Goal: Task Accomplishment & Management: Manage account settings

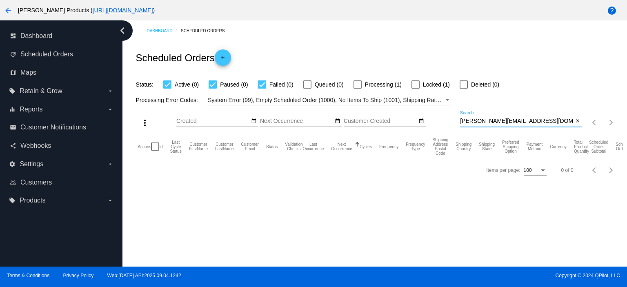
drag, startPoint x: 528, startPoint y: 123, endPoint x: 435, endPoint y: 129, distance: 93.3
click at [435, 129] on div "more_vert Sep Jan Feb Mar [DATE]" at bounding box center [378, 119] width 489 height 29
paste input "[EMAIL_ADDRESS]"
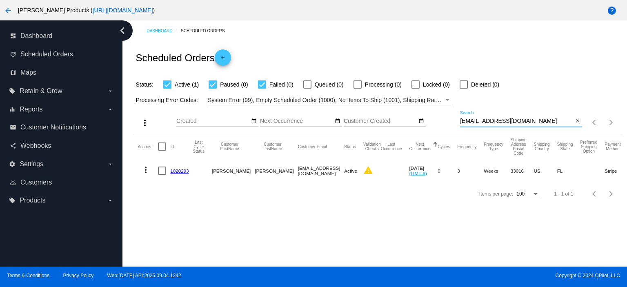
type input "[EMAIL_ADDRESS][DOMAIN_NAME]"
click at [178, 169] on link "1020293" at bounding box center [179, 170] width 18 height 5
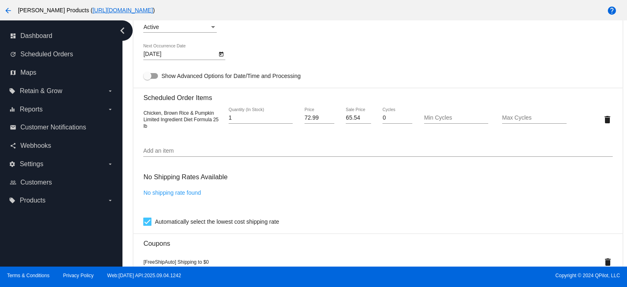
scroll to position [490, 0]
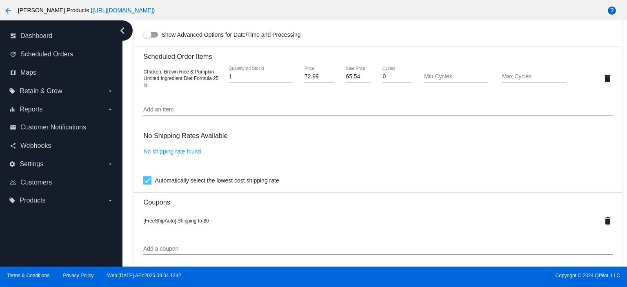
click at [167, 111] on input "Add an item" at bounding box center [377, 110] width 469 height 7
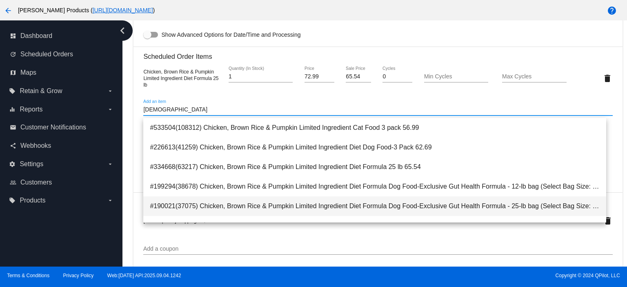
type input "[DEMOGRAPHIC_DATA]"
click at [333, 209] on span "#190021(37075) Chicken, Brown Rice & Pumpkin Limited Ingredient Diet Formula Do…" at bounding box center [375, 206] width 450 height 20
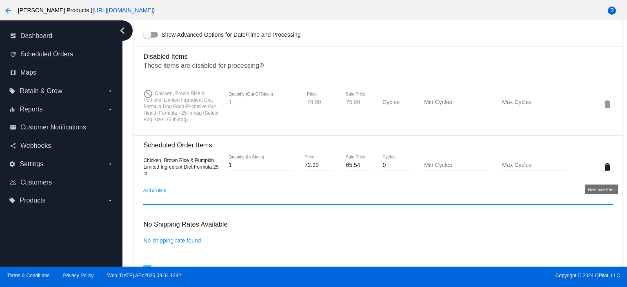
click at [603, 172] on mat-icon "delete" at bounding box center [608, 167] width 10 height 10
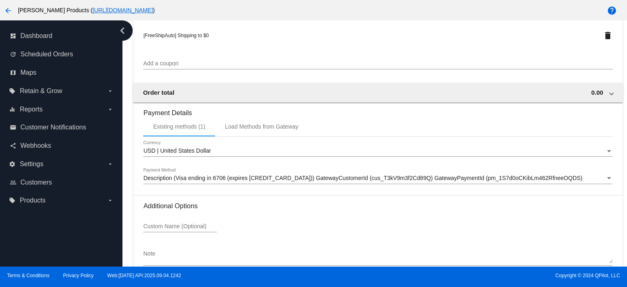
scroll to position [756, 0]
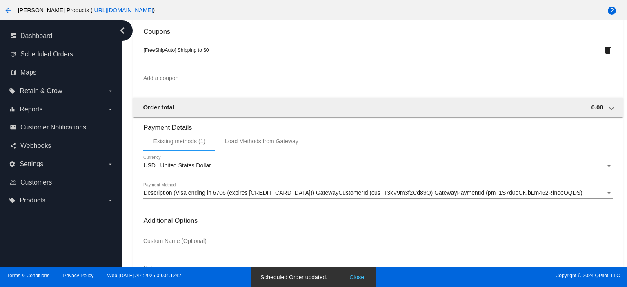
scroll to position [484, 0]
